Goal: Find specific page/section: Find specific page/section

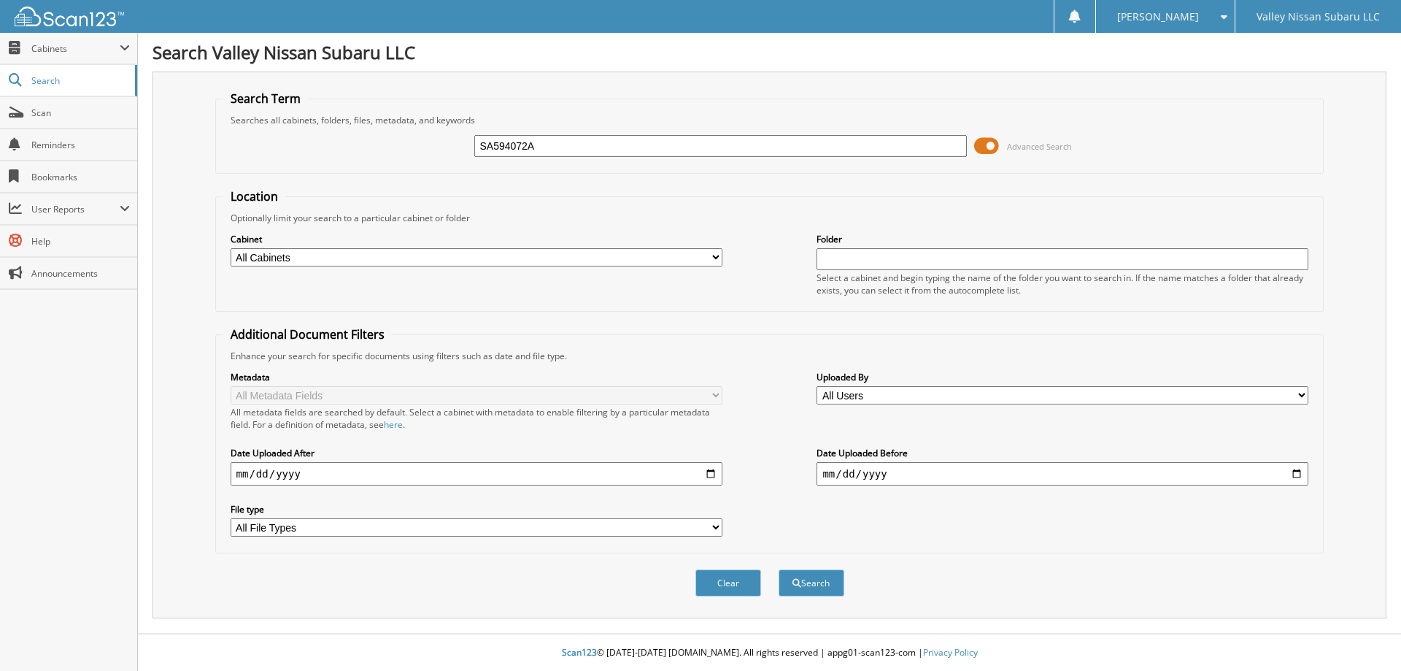
type input "SA594072A"
click at [779, 569] on button "Search" at bounding box center [812, 582] width 66 height 27
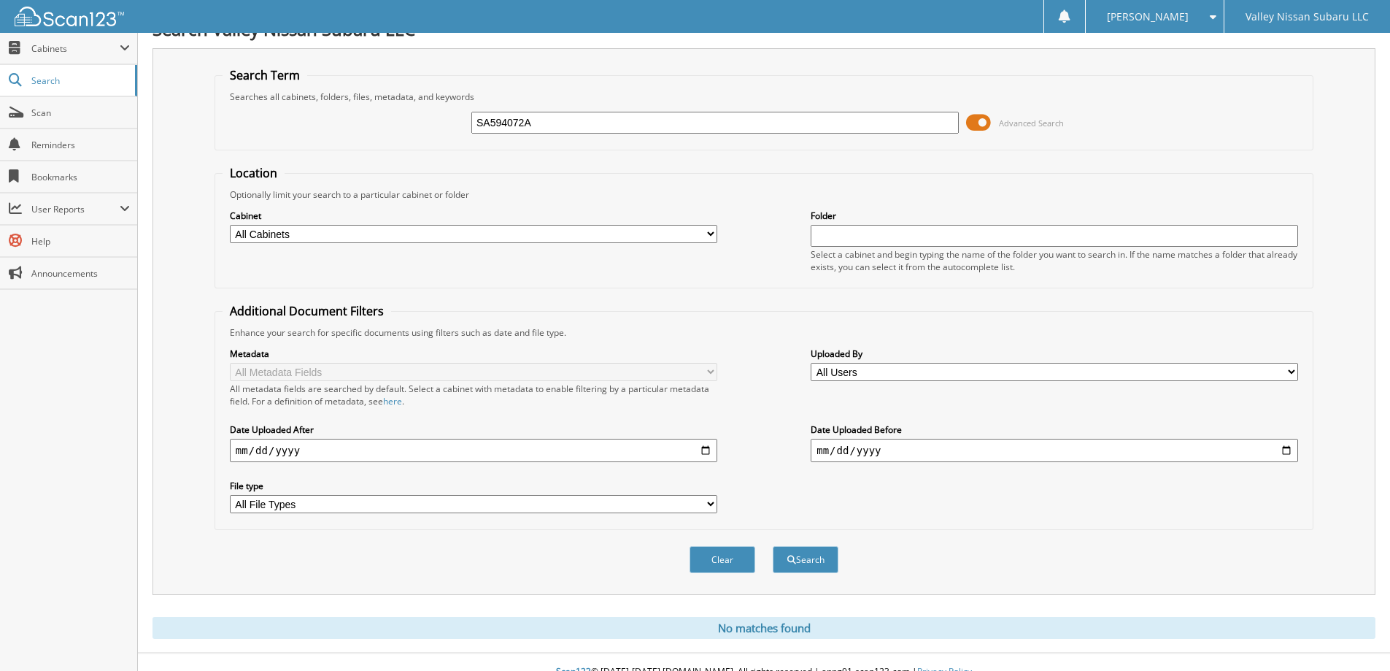
scroll to position [43, 0]
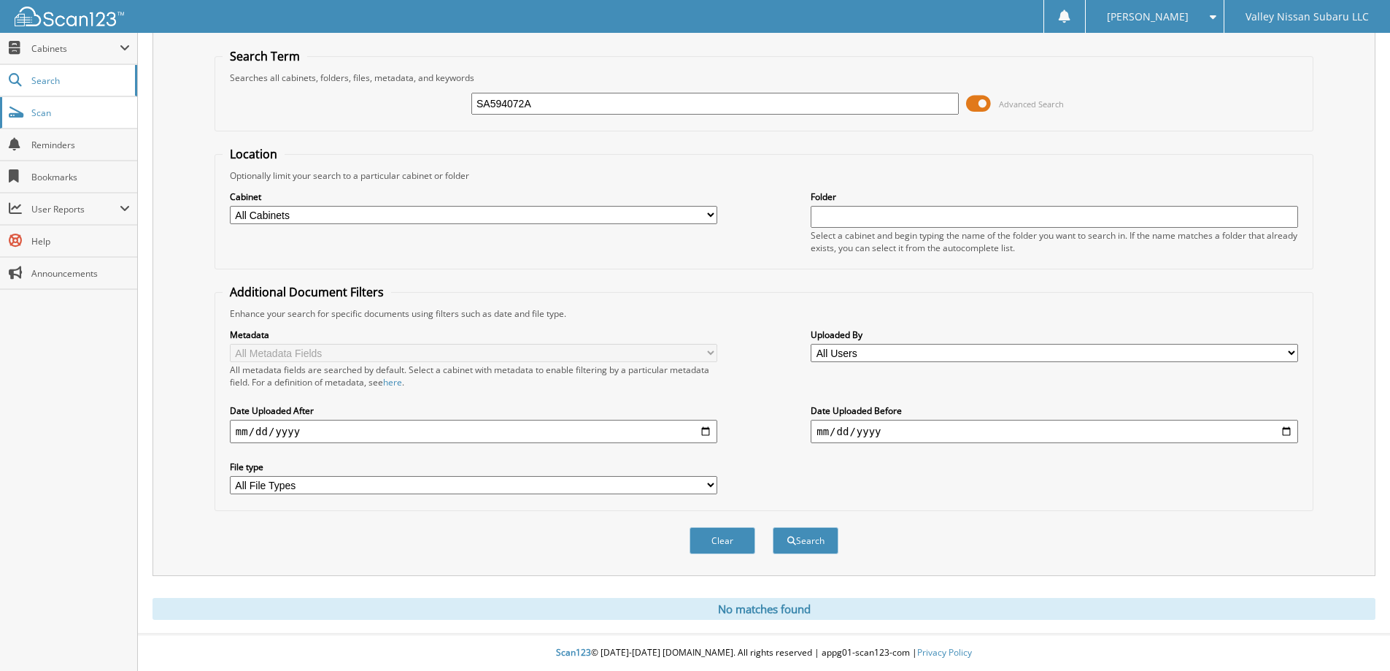
click at [50, 112] on span "Scan" at bounding box center [80, 113] width 99 height 12
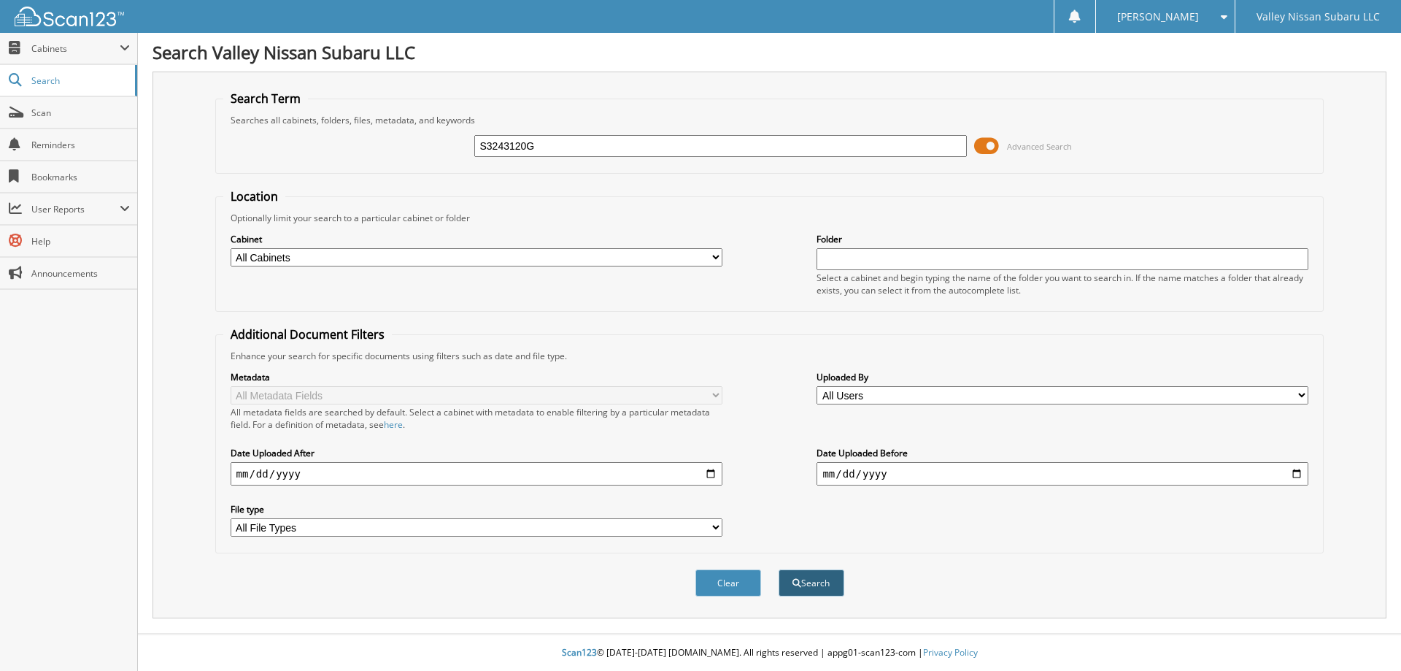
type input "S3243120G"
click at [815, 590] on button "Search" at bounding box center [812, 582] width 66 height 27
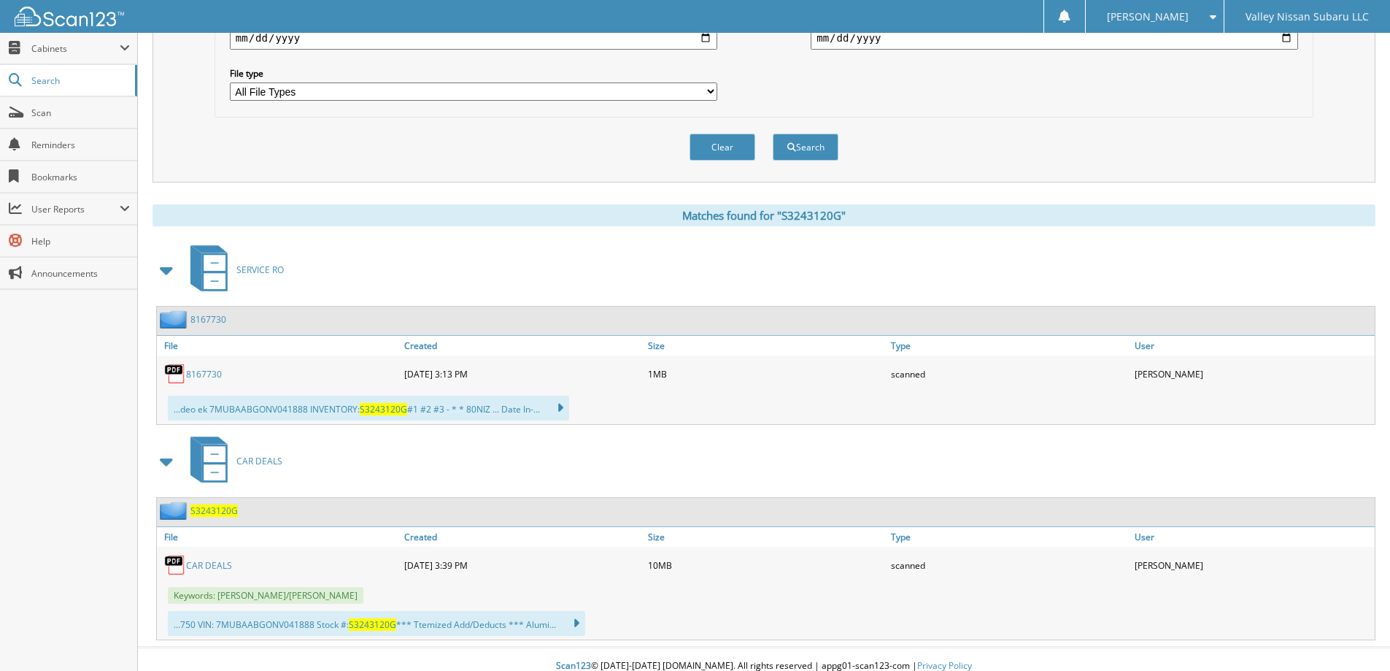
scroll to position [450, 0]
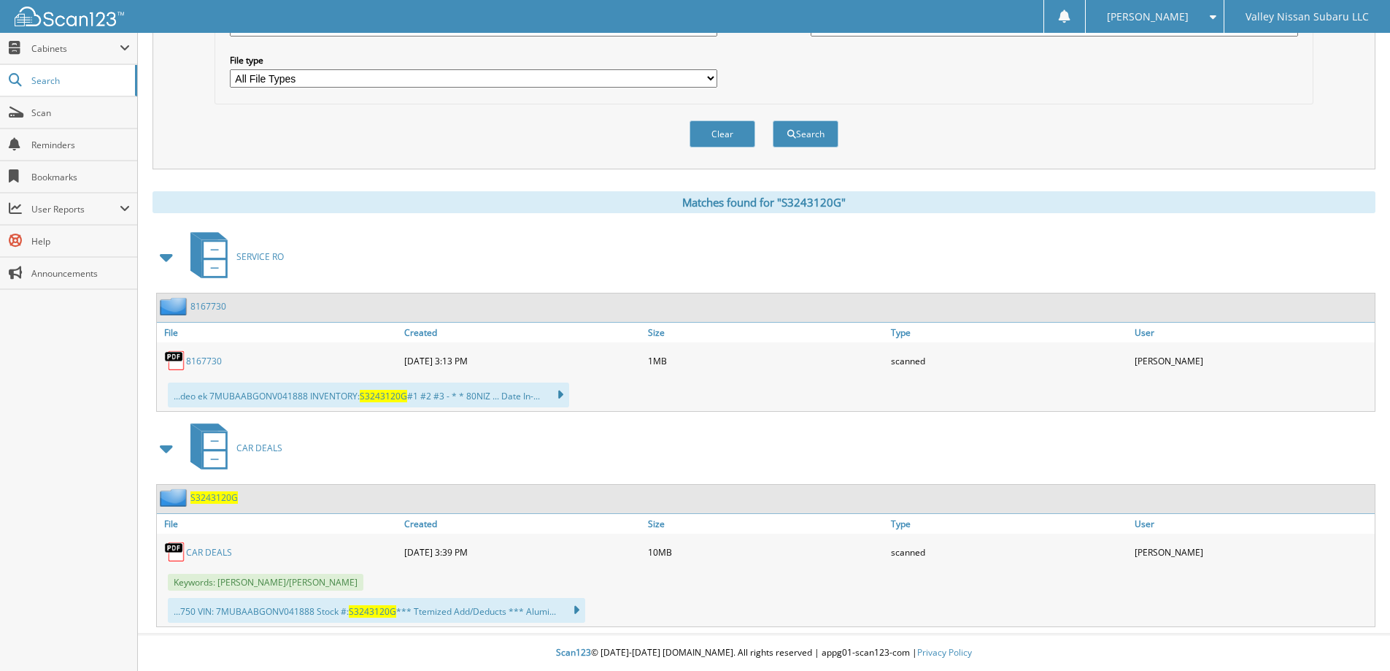
click at [195, 547] on link "CAR DEALS" at bounding box center [209, 552] width 46 height 12
click at [197, 550] on link "CAR DEALS" at bounding box center [209, 552] width 46 height 12
